Goal: Communication & Community: Answer question/provide support

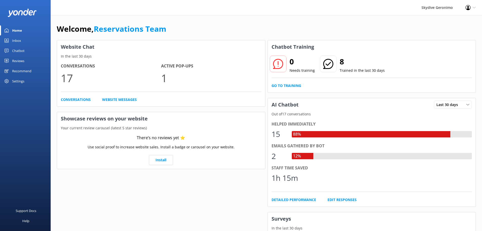
scroll to position [51, 0]
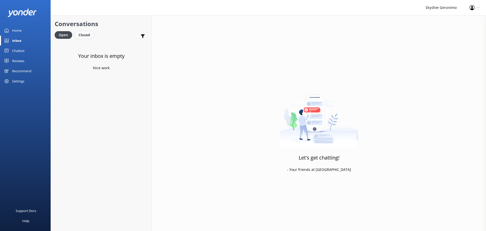
click at [75, 37] on div "Closed" at bounding box center [84, 35] width 19 height 8
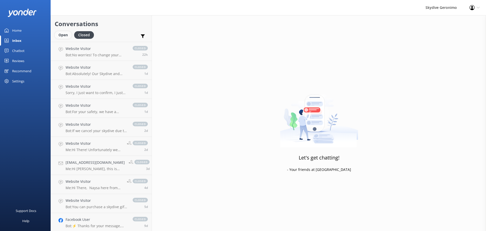
click at [64, 34] on div "Open" at bounding box center [63, 35] width 17 height 8
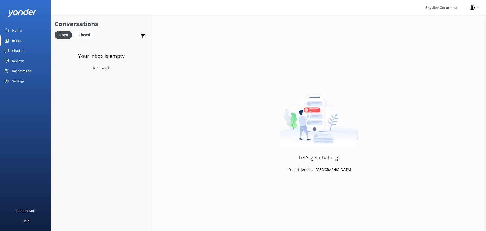
click at [15, 29] on div "Home" at bounding box center [16, 30] width 9 height 10
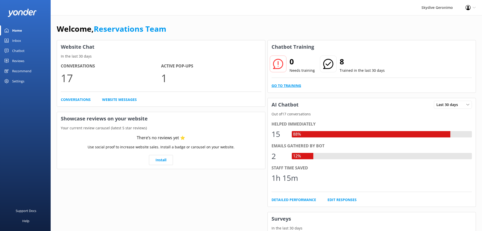
click at [280, 84] on link "Go to Training" at bounding box center [286, 86] width 30 height 6
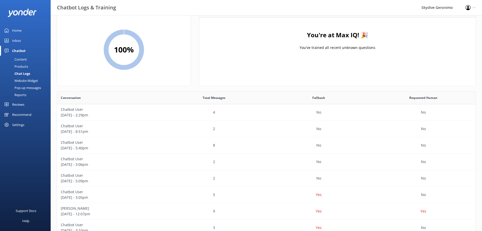
scroll to position [8, 0]
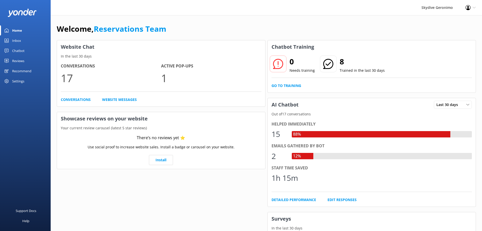
click at [16, 45] on div "Inbox" at bounding box center [16, 40] width 9 height 10
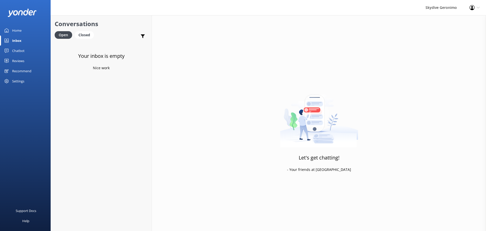
click at [19, 51] on div "Chatbot" at bounding box center [18, 51] width 12 height 10
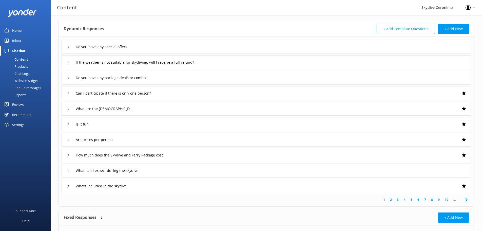
scroll to position [49, 0]
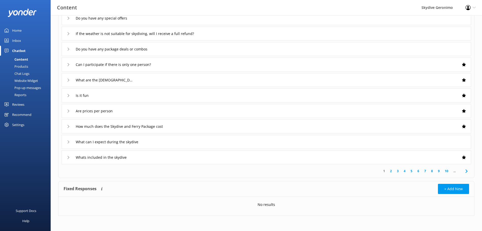
click at [67, 142] on icon at bounding box center [68, 141] width 3 height 3
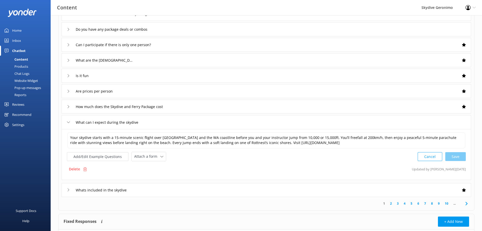
scroll to position [75, 0]
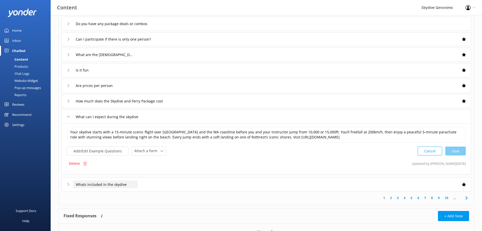
click at [96, 186] on input "Whats included in the skydive" at bounding box center [105, 184] width 65 height 8
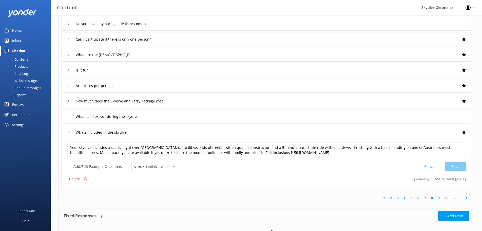
click at [464, 195] on icon at bounding box center [466, 198] width 6 height 6
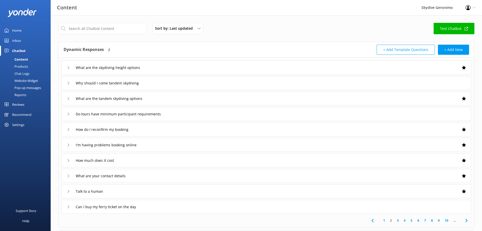
click at [69, 69] on icon at bounding box center [68, 67] width 3 height 3
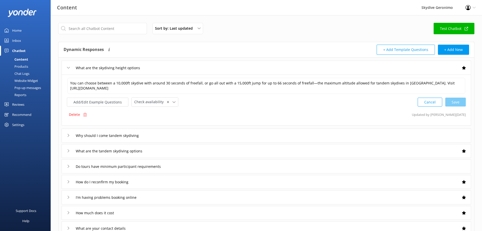
click at [69, 69] on icon at bounding box center [68, 67] width 3 height 3
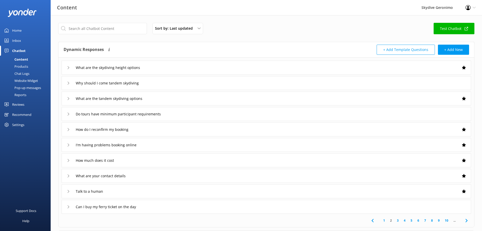
click at [469, 219] on icon at bounding box center [466, 220] width 6 height 6
click at [63, 192] on div "What happens if I'm running late" at bounding box center [266, 191] width 409 height 14
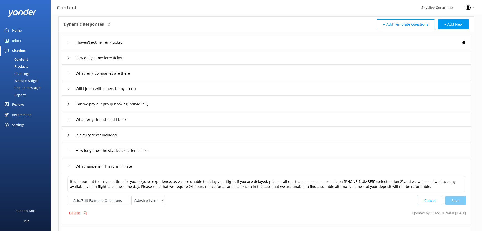
scroll to position [51, 0]
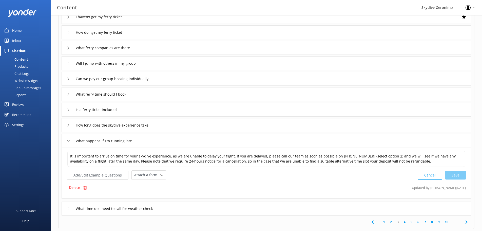
click at [69, 208] on icon at bounding box center [68, 208] width 3 height 3
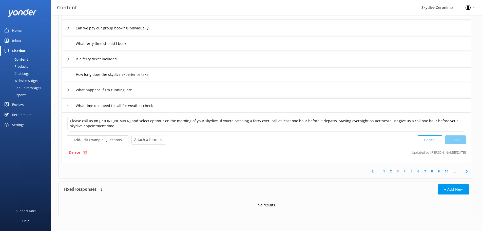
scroll to position [102, 0]
click at [403, 169] on link "4" at bounding box center [404, 170] width 7 height 5
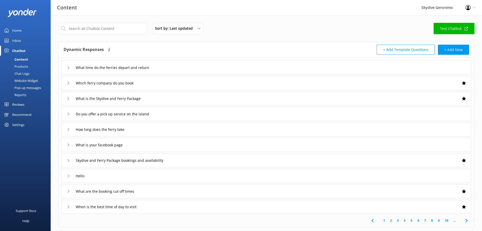
click at [65, 176] on div "Hello" at bounding box center [266, 176] width 409 height 14
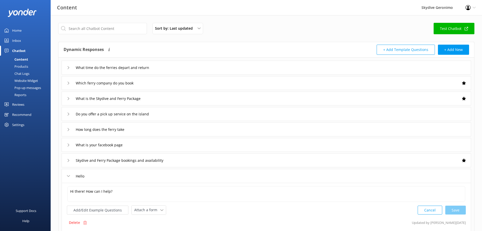
click at [65, 176] on div "Hello" at bounding box center [266, 176] width 409 height 14
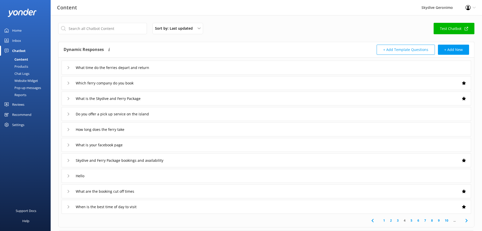
click at [20, 38] on div "Inbox" at bounding box center [16, 40] width 9 height 10
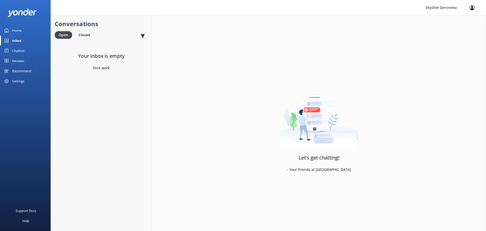
click at [86, 33] on div "Closed" at bounding box center [84, 35] width 19 height 8
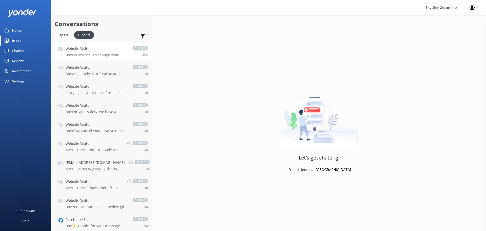
click at [81, 49] on h4 "Website Visitor" at bounding box center [97, 49] width 62 height 6
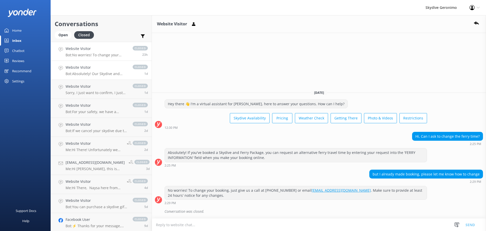
click at [78, 64] on link "Website Visitor Bot: Absolutely! Our Skydive and Ferry Packages include a same-…" at bounding box center [101, 70] width 101 height 19
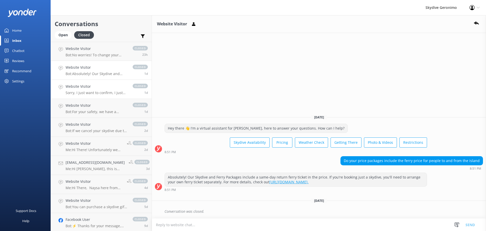
click at [71, 87] on h4 "Website Visitor" at bounding box center [97, 87] width 62 height 6
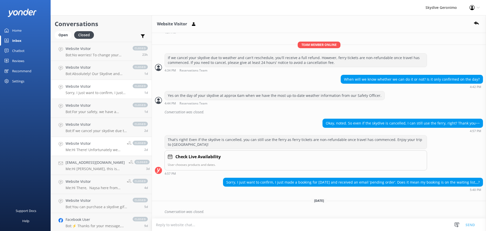
click at [107, 145] on h4 "Website Visitor" at bounding box center [94, 143] width 57 height 6
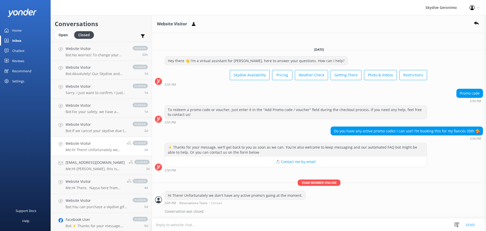
drag, startPoint x: 276, startPoint y: 163, endPoint x: 171, endPoint y: 172, distance: 105.7
click at [171, 172] on div "⚡ Thanks for your message, we'll get back to you as soon as we can. You're also…" at bounding box center [319, 158] width 334 height 31
click at [107, 159] on h4 "[EMAIL_ADDRESS][DOMAIN_NAME]" at bounding box center [95, 162] width 59 height 6
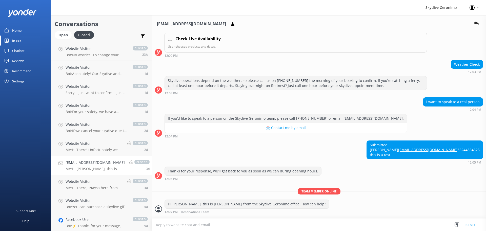
scroll to position [110, 0]
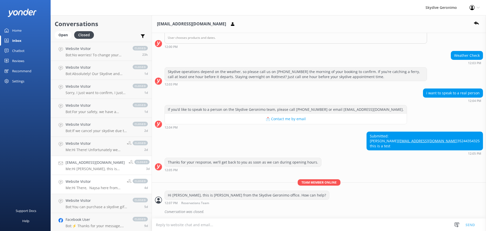
drag, startPoint x: 104, startPoint y: 189, endPoint x: 100, endPoint y: 191, distance: 4.0
click at [103, 189] on p "Me: Hi There, Naysa here from [GEOGRAPHIC_DATA] reservations, Yes, you are able…" at bounding box center [94, 187] width 57 height 5
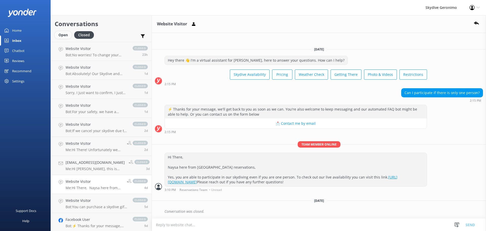
click at [56, 33] on div "Open" at bounding box center [63, 35] width 17 height 8
